Goal: Find specific page/section: Find specific page/section

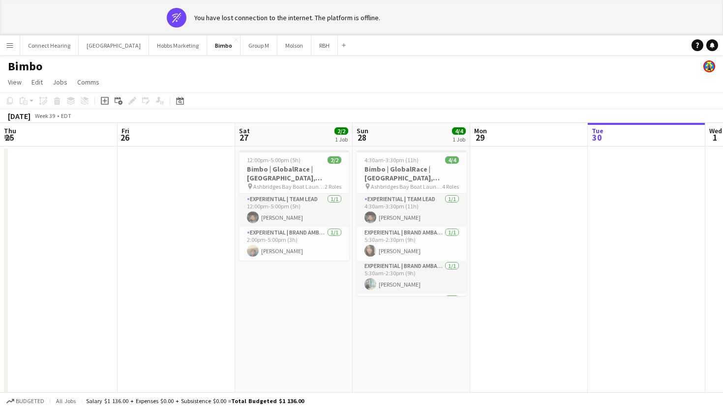
scroll to position [0, 212]
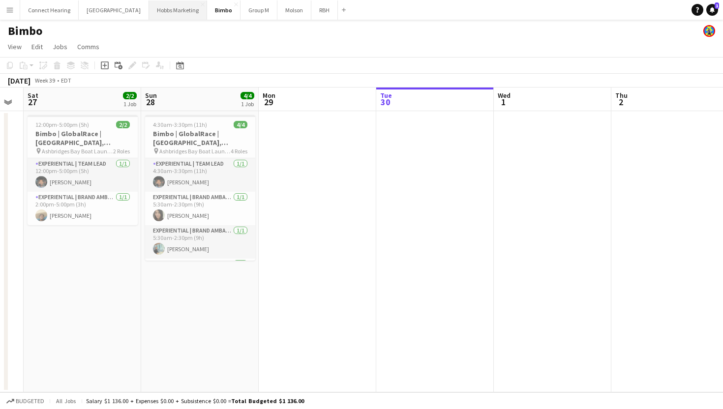
click at [152, 11] on button "[PERSON_NAME] Marketing Close" at bounding box center [178, 9] width 58 height 19
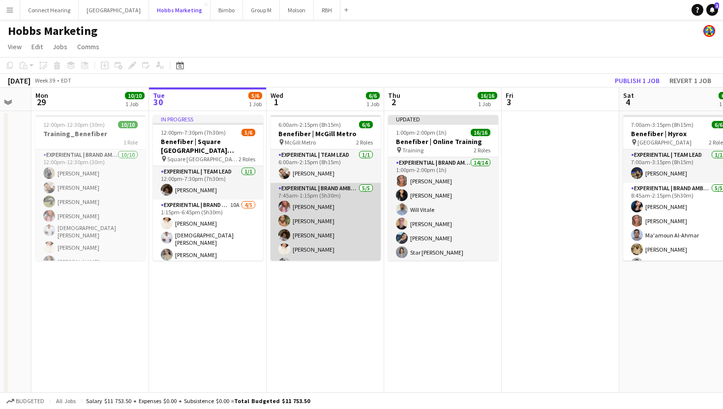
scroll to position [0, 326]
